Goal: Information Seeking & Learning: Learn about a topic

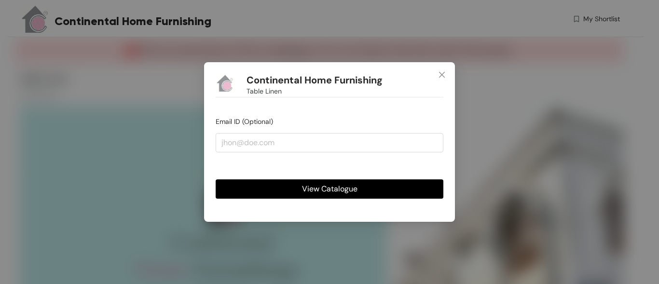
click at [321, 190] on span "View Catalogue" at bounding box center [329, 189] width 55 height 12
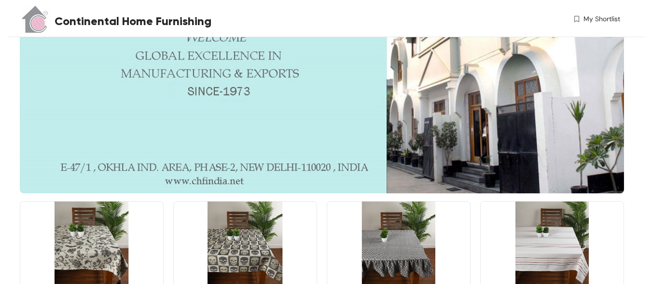
scroll to position [167, 0]
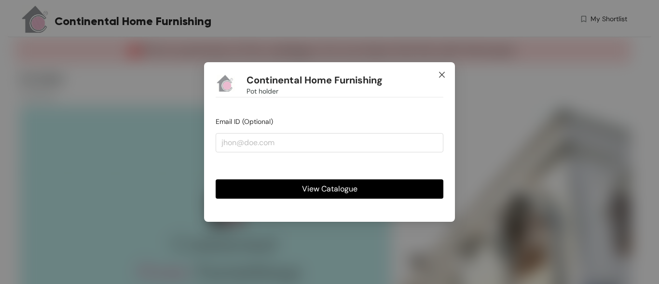
click at [441, 72] on icon "close" at bounding box center [442, 75] width 8 height 8
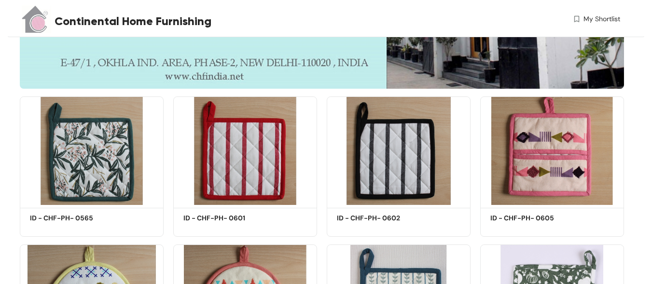
scroll to position [258, 0]
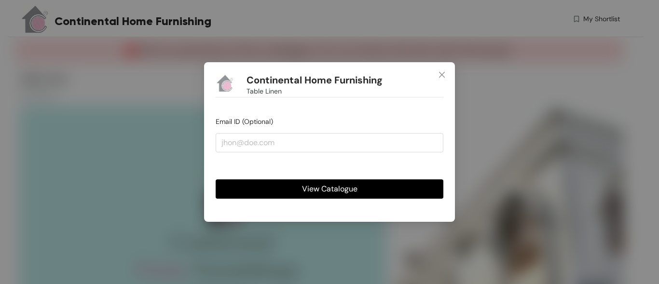
click at [345, 193] on span "View Catalogue" at bounding box center [329, 189] width 55 height 12
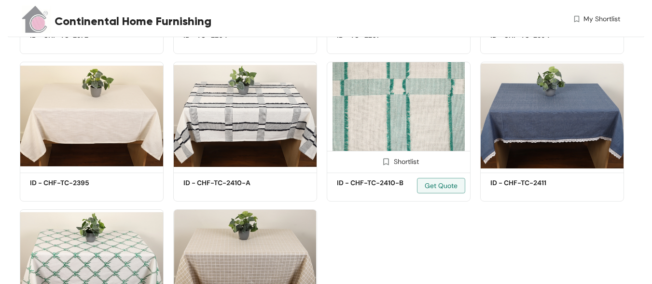
scroll to position [891, 0]
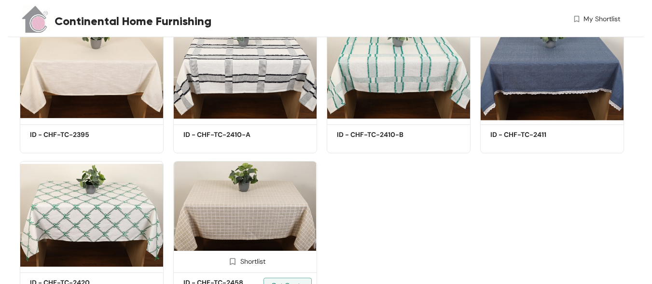
click at [262, 190] on img at bounding box center [245, 215] width 144 height 109
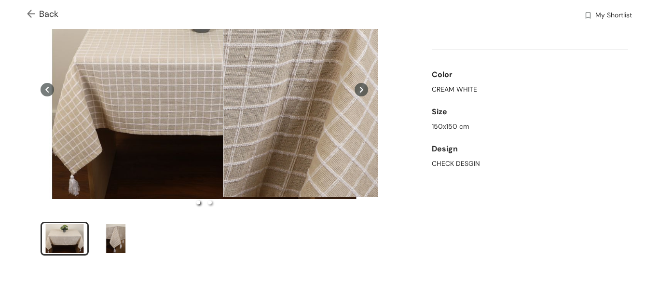
scroll to position [96, 0]
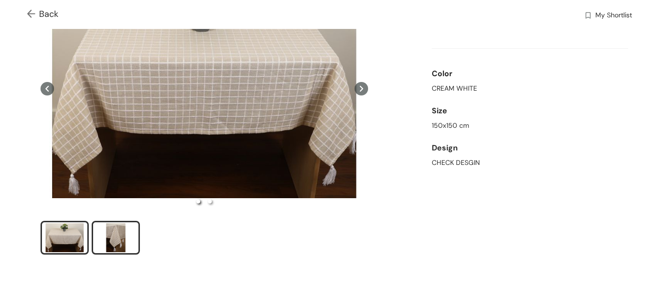
click at [126, 235] on div "slide item 2" at bounding box center [115, 237] width 43 height 29
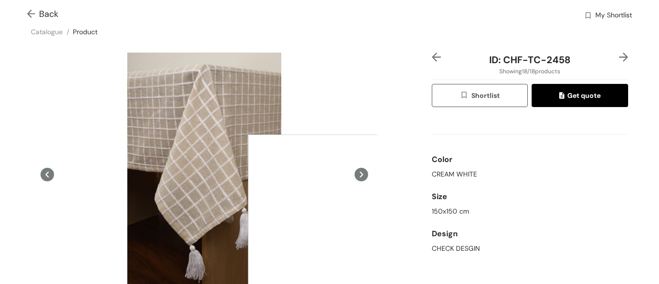
scroll to position [0, 0]
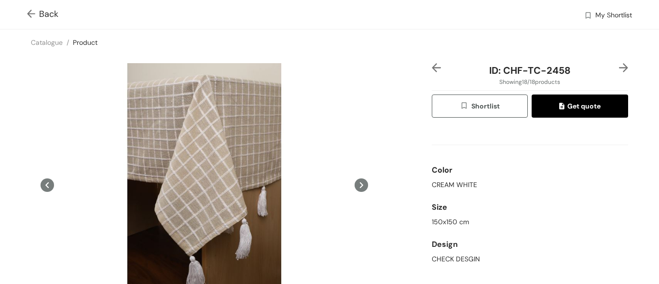
click at [360, 184] on icon at bounding box center [361, 185] width 3 height 6
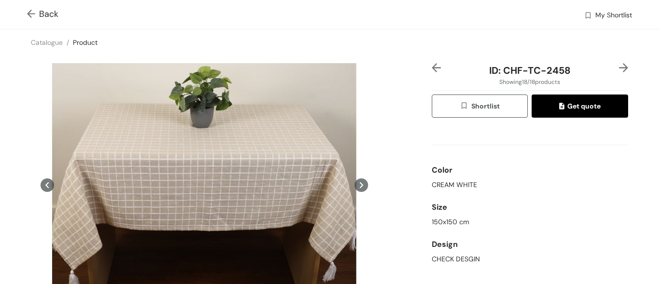
click at [619, 66] on img at bounding box center [623, 67] width 9 height 9
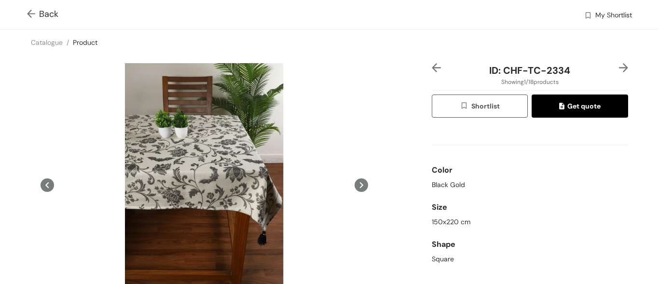
click at [619, 65] on img at bounding box center [623, 67] width 9 height 9
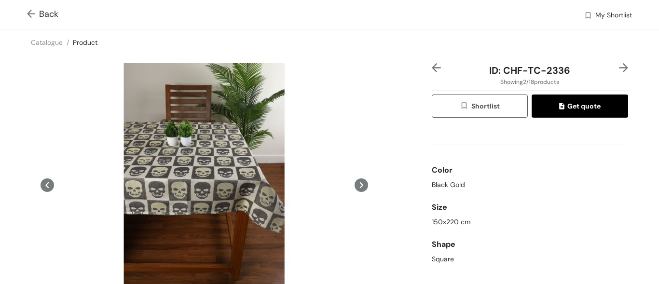
click at [356, 188] on icon at bounding box center [362, 185] width 14 height 14
click at [357, 187] on icon at bounding box center [362, 185] width 14 height 14
